Goal: Find contact information: Find contact information

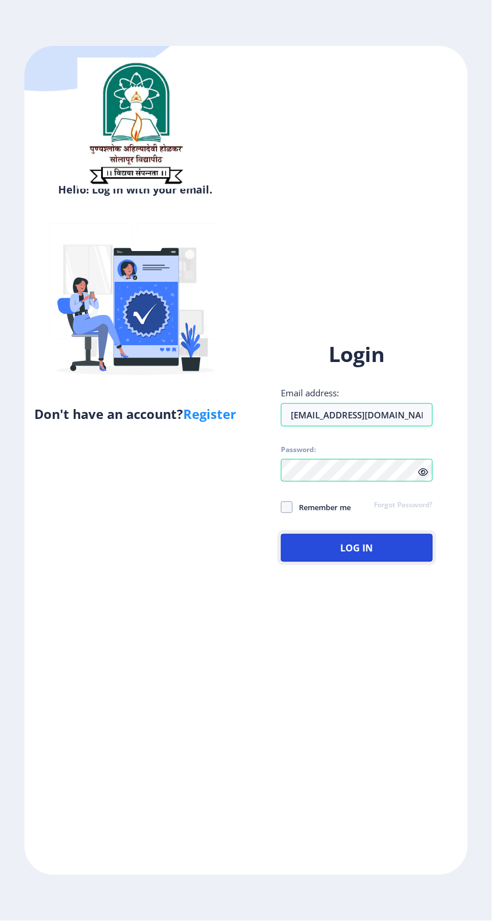
click at [432, 562] on button "Log In" at bounding box center [357, 548] width 152 height 28
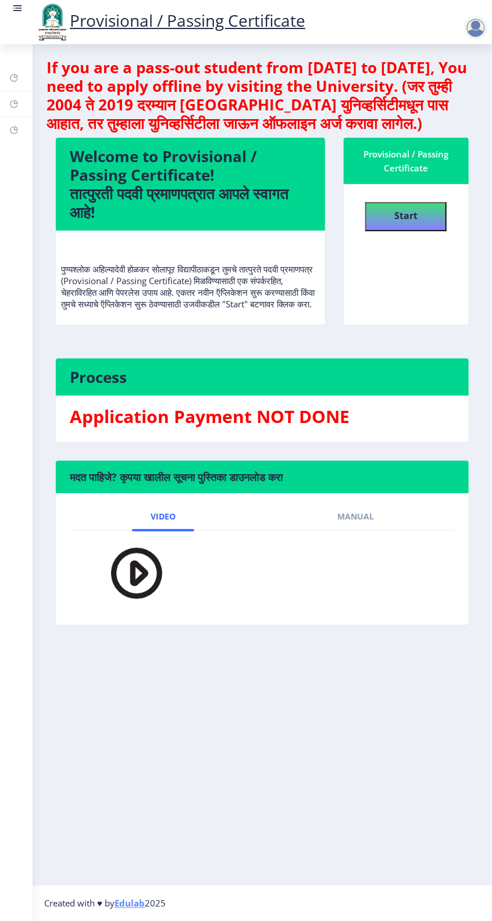
click at [16, 103] on icon at bounding box center [16, 102] width 4 height 4
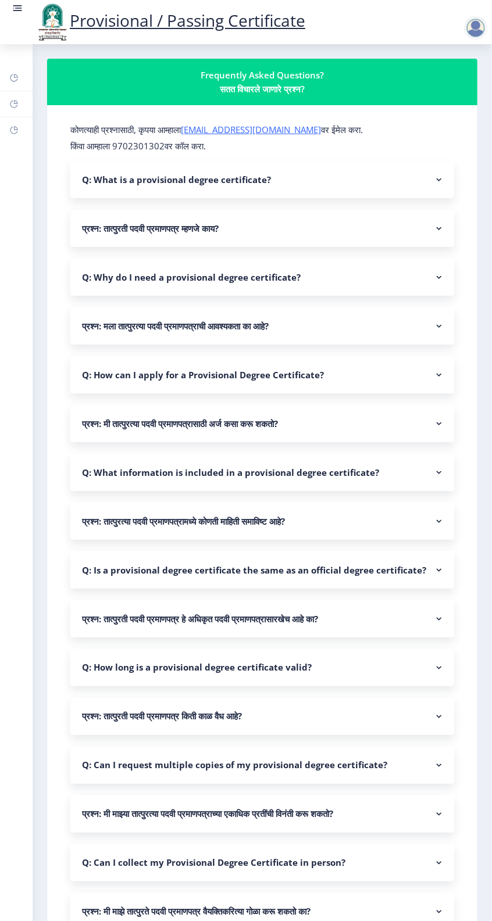
click at [140, 161] on nb-accordion-item-header "Q: What is a provisional degree certificate?" at bounding box center [261, 179] width 383 height 37
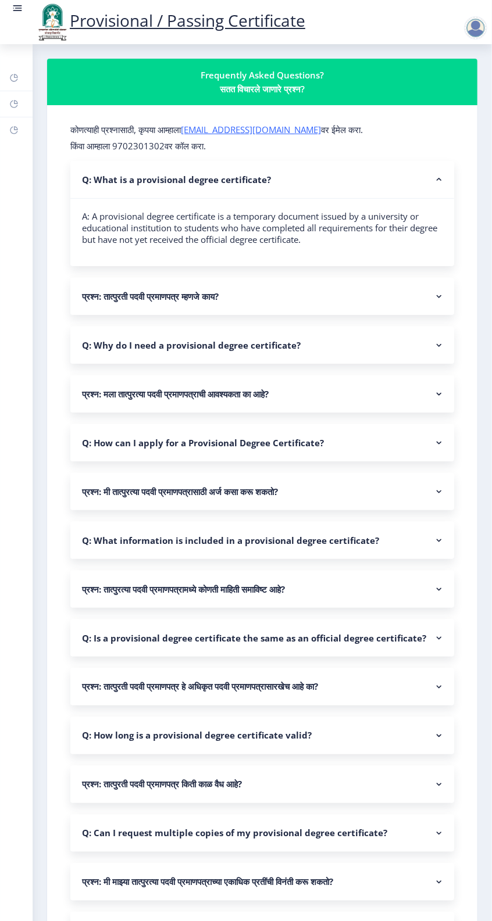
click at [138, 161] on nb-accordion-item-header "Q: What is a provisional degree certificate?" at bounding box center [261, 180] width 383 height 38
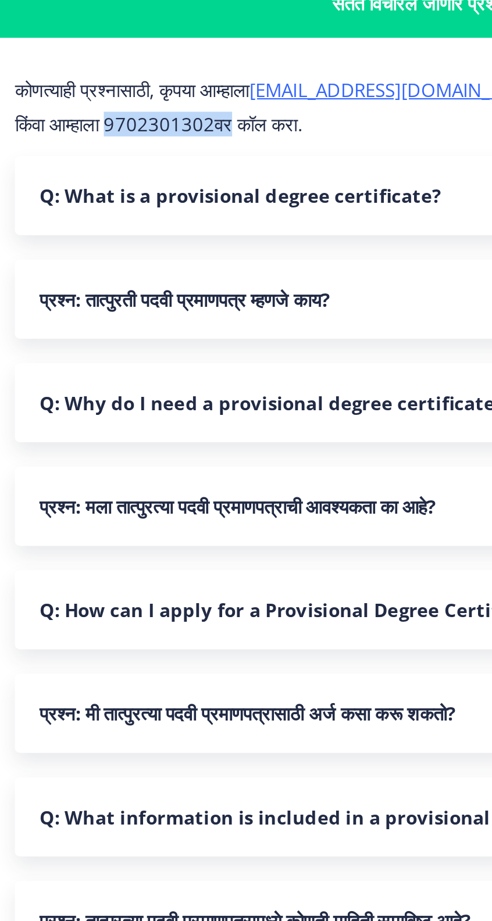
copy p "9702301302वर"
